Goal: Information Seeking & Learning: Learn about a topic

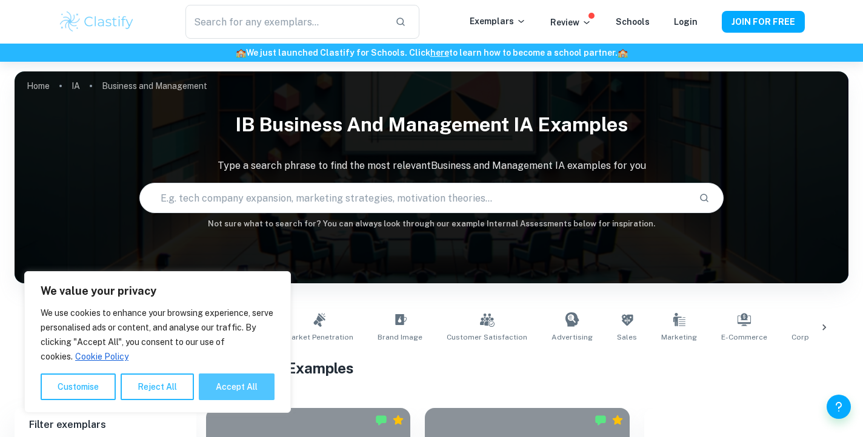
click at [247, 385] on button "Accept All" at bounding box center [237, 387] width 76 height 27
checkbox input "true"
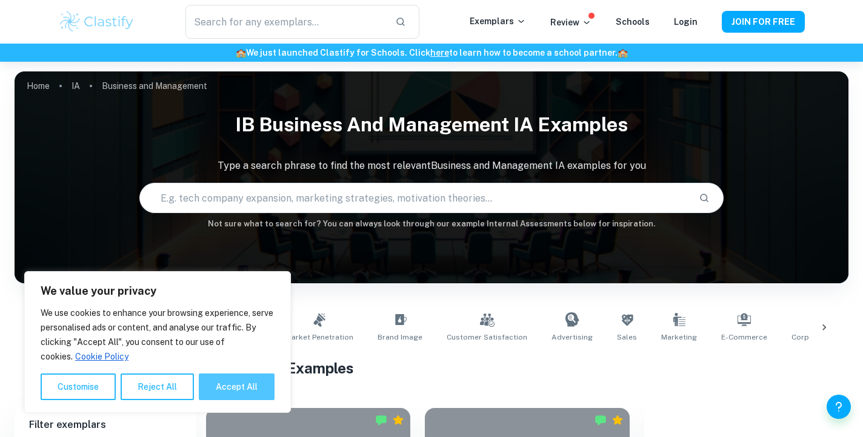
checkbox input "true"
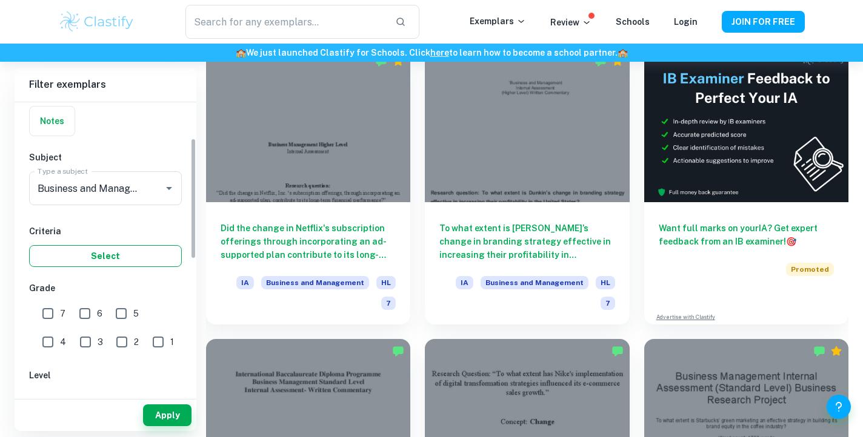
scroll to position [93, 0]
click at [53, 318] on input "7" at bounding box center [48, 312] width 24 height 24
checkbox input "true"
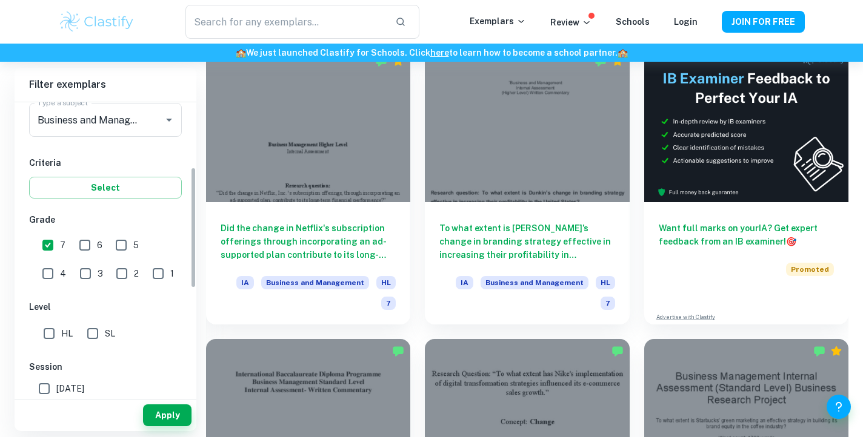
scroll to position [160, 0]
click at [54, 335] on input "HL" at bounding box center [49, 333] width 24 height 24
checkbox input "true"
click at [163, 418] on button "Apply" at bounding box center [167, 416] width 48 height 22
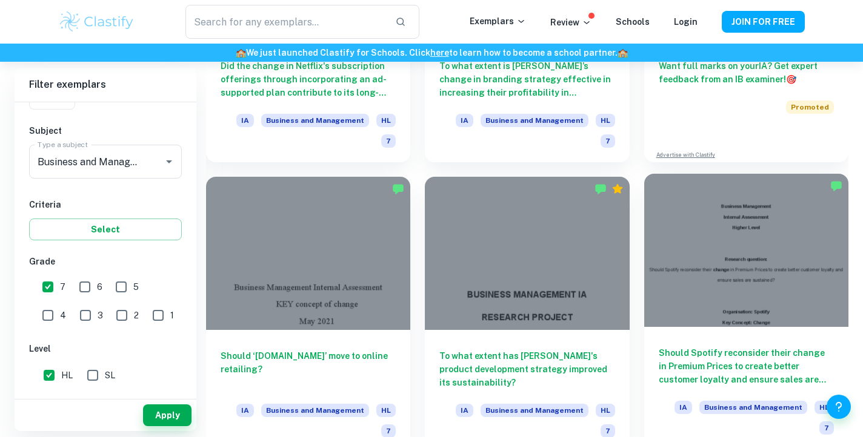
scroll to position [522, 0]
click at [738, 262] on div at bounding box center [746, 249] width 204 height 153
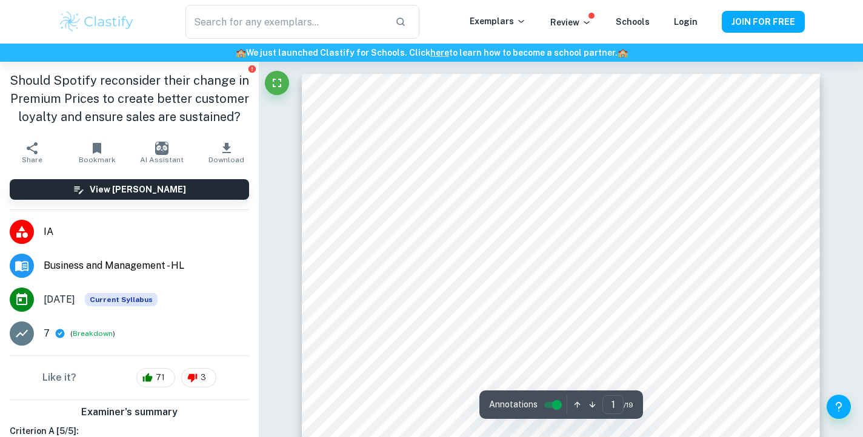
scroll to position [146, 0]
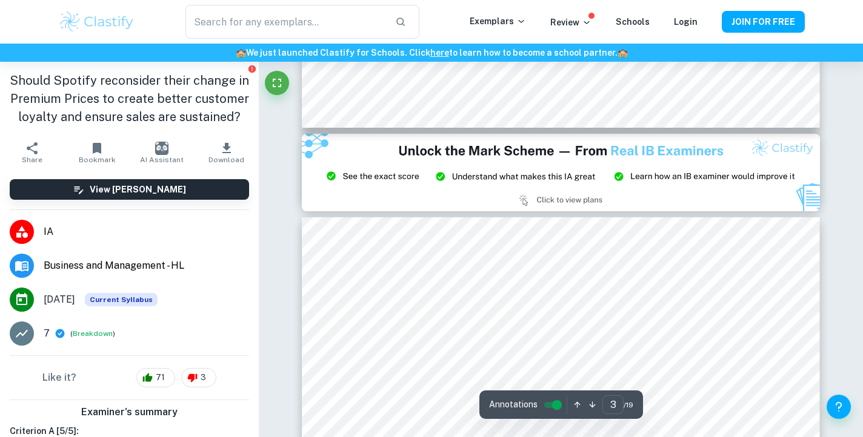
type input "2"
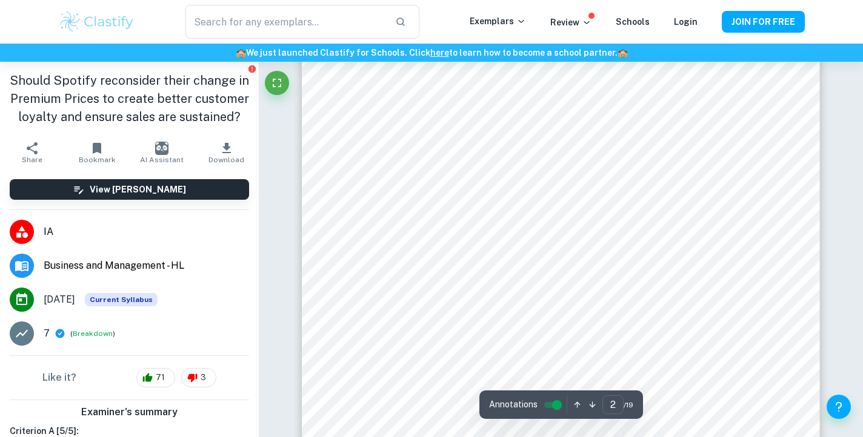
scroll to position [802, 0]
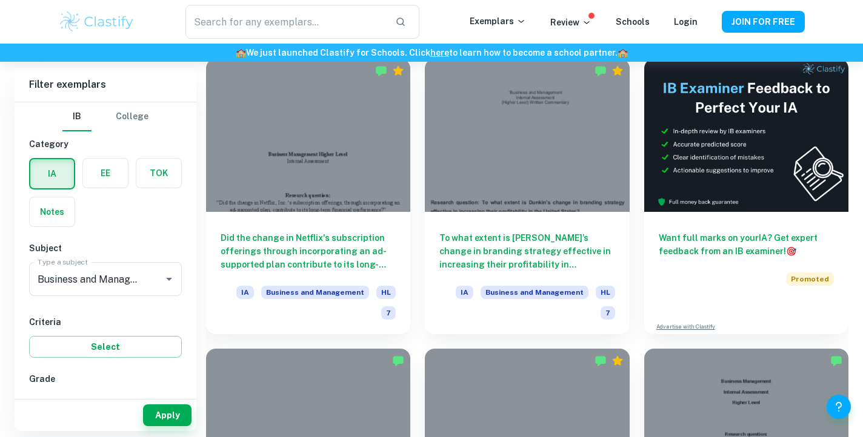
scroll to position [373, 0]
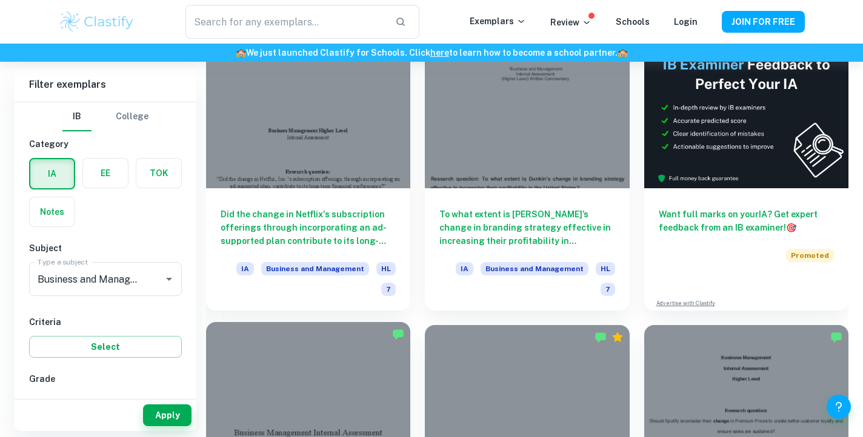
click at [331, 341] on div at bounding box center [308, 398] width 204 height 153
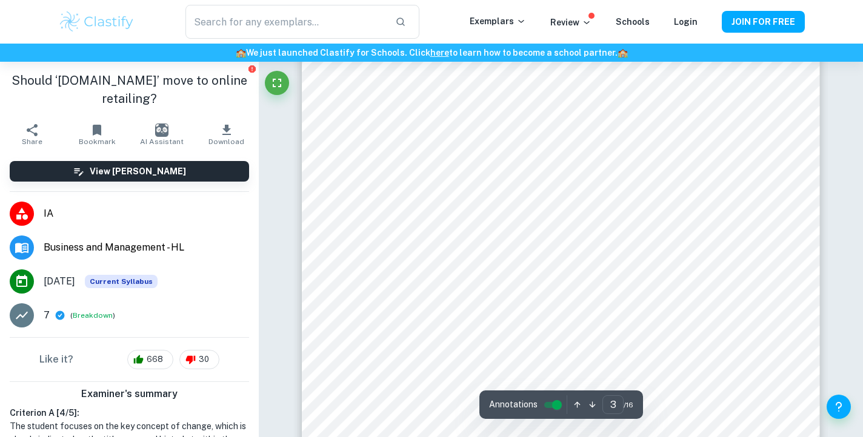
scroll to position [1873, 0]
type input "4"
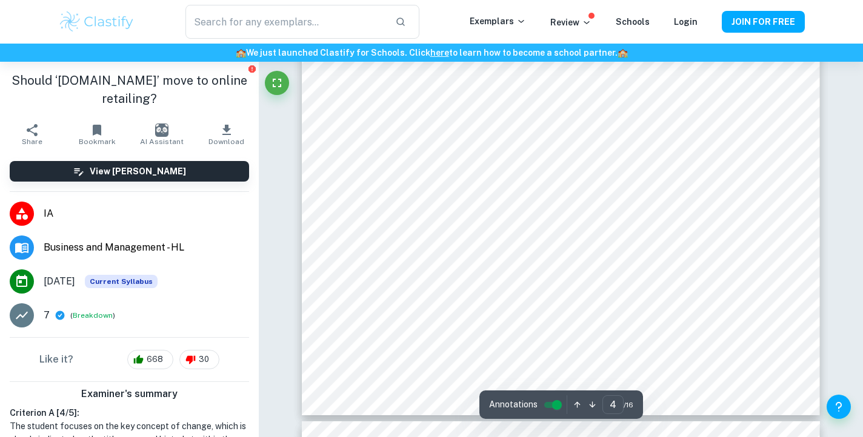
scroll to position [2772, 0]
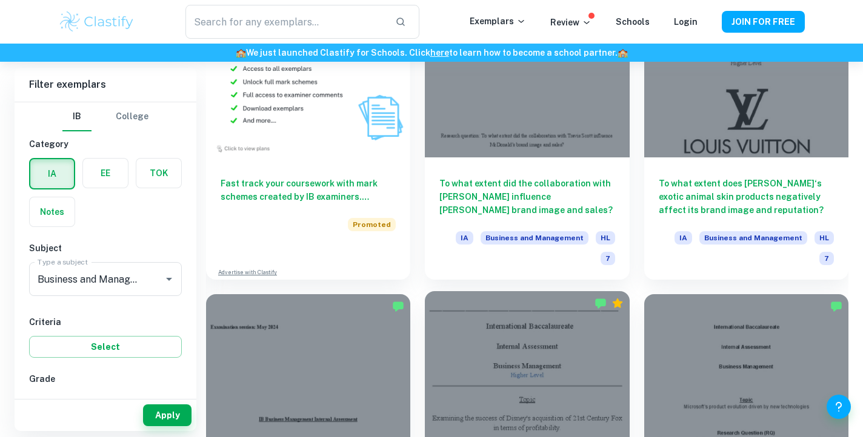
scroll to position [1097, 0]
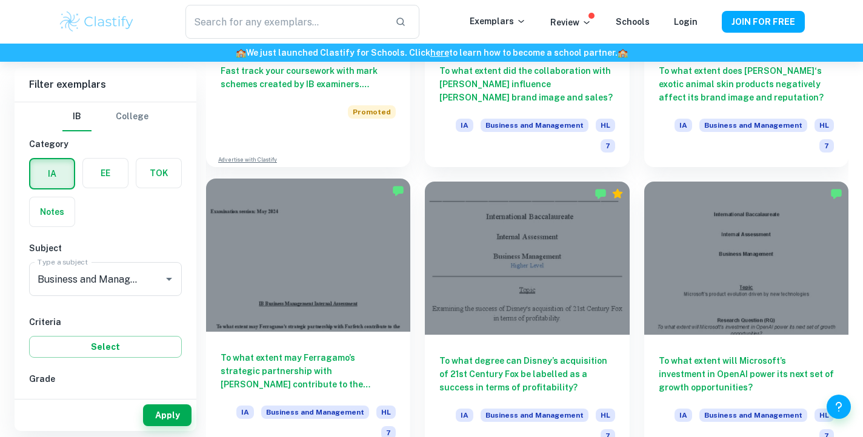
click at [348, 294] on div at bounding box center [308, 255] width 204 height 153
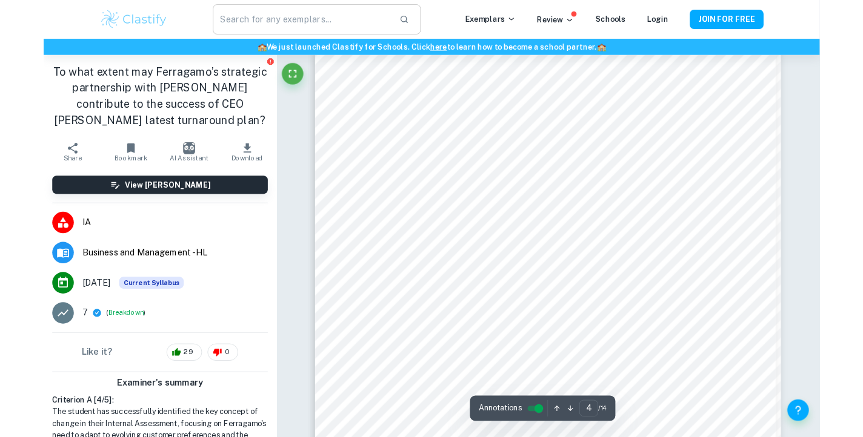
scroll to position [2234, 0]
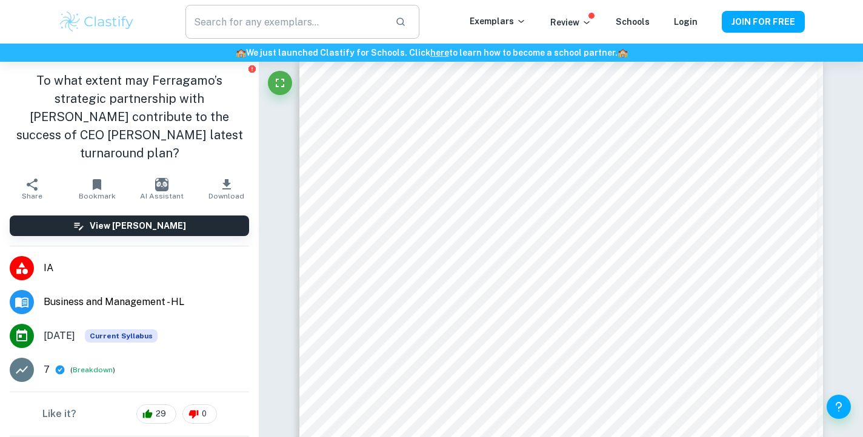
type input "4"
